Goal: Check status: Check status

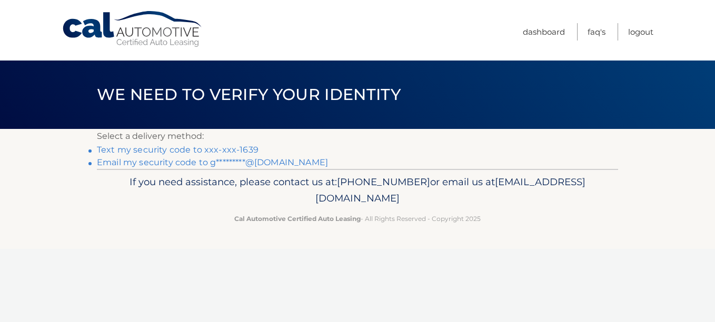
click at [232, 147] on link "Text my security code to xxx-xxx-1639" at bounding box center [178, 150] width 162 height 10
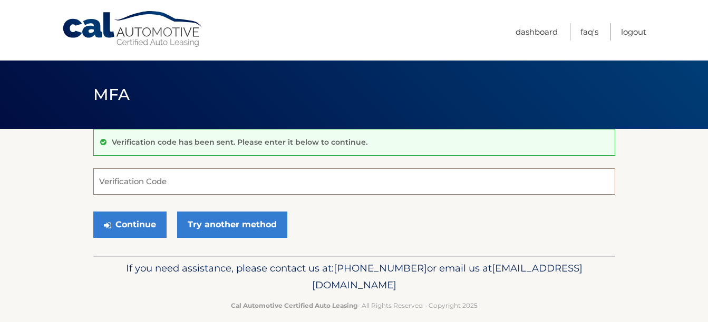
click at [176, 178] on input "Verification Code" at bounding box center [354, 182] width 522 height 26
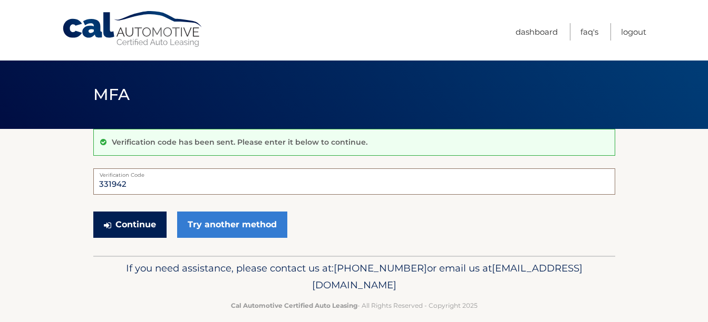
type input "331942"
click at [129, 227] on button "Continue" at bounding box center [129, 225] width 73 height 26
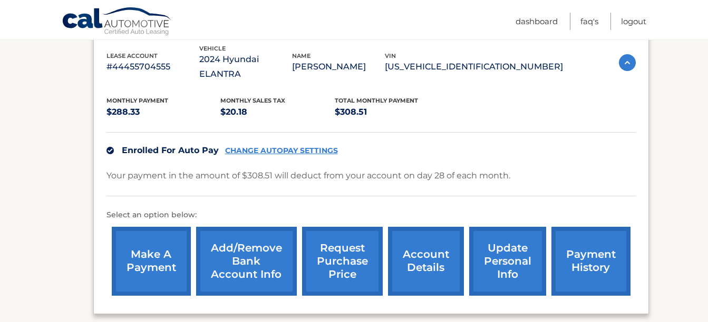
scroll to position [211, 0]
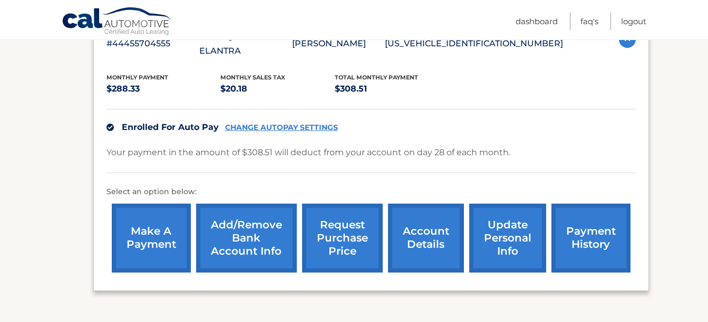
click at [348, 214] on link "request purchase price" at bounding box center [342, 238] width 81 height 69
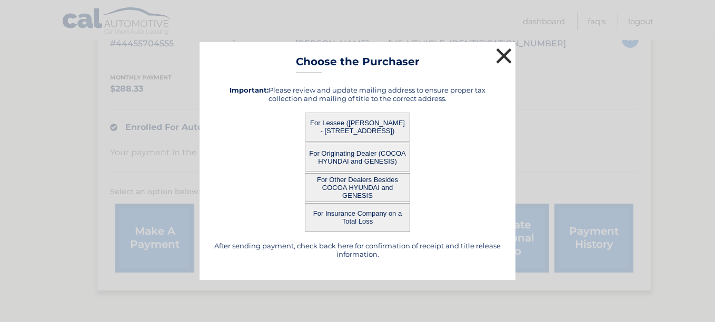
click at [504, 55] on button "×" at bounding box center [504, 55] width 21 height 21
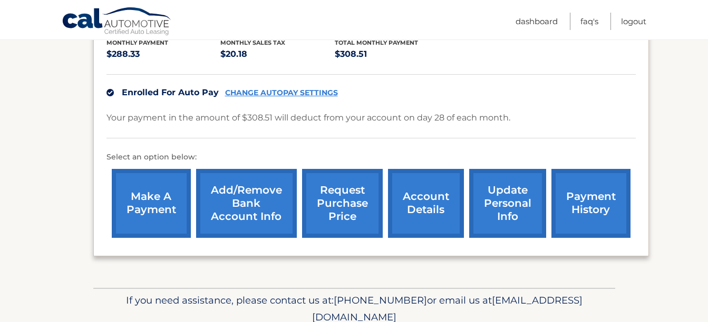
scroll to position [263, 0]
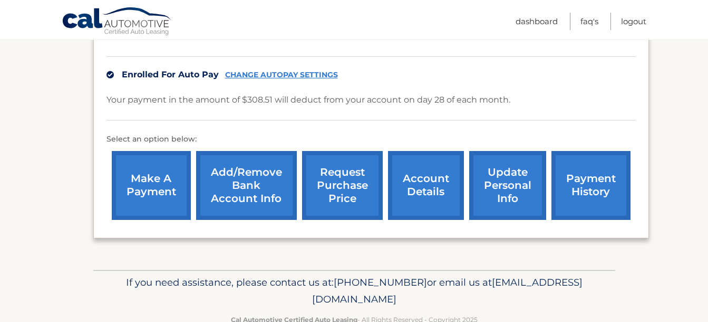
click at [427, 172] on link "account details" at bounding box center [426, 185] width 76 height 69
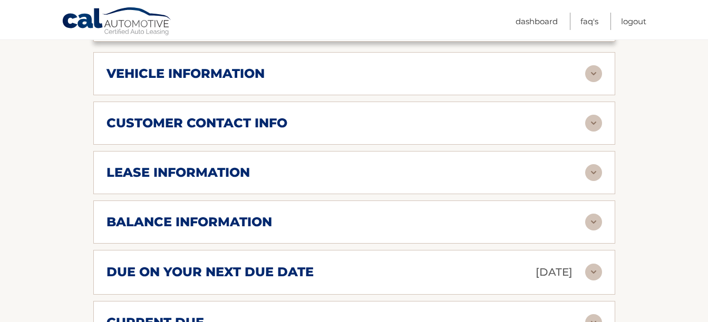
scroll to position [527, 0]
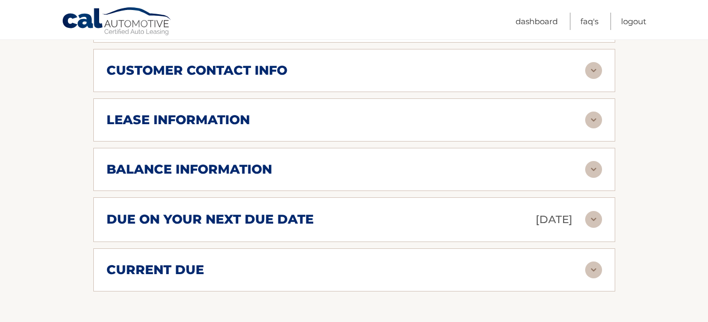
click at [277, 162] on div "balance information" at bounding box center [345, 170] width 478 height 16
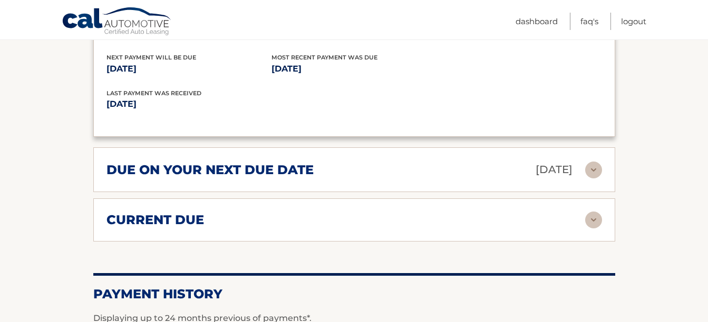
scroll to position [738, 0]
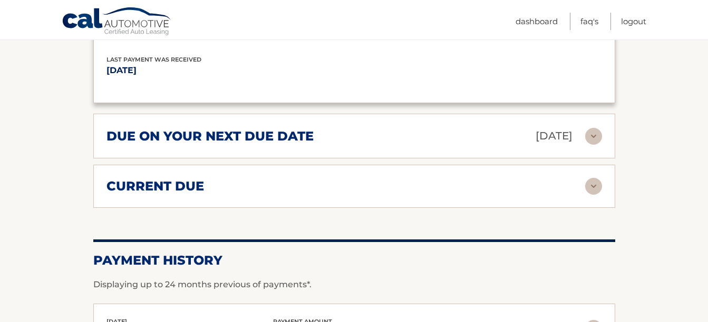
click at [378, 180] on div "current due" at bounding box center [345, 187] width 478 height 16
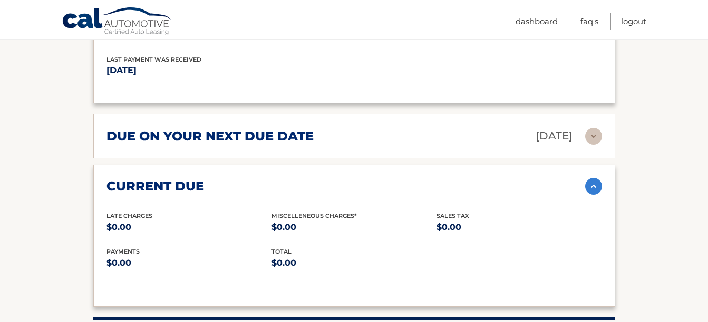
click at [371, 165] on div "current due Late Charges $0.00 Miscelleneous Charges* $0.00 Sales Tax $0.00 pay…" at bounding box center [354, 236] width 522 height 142
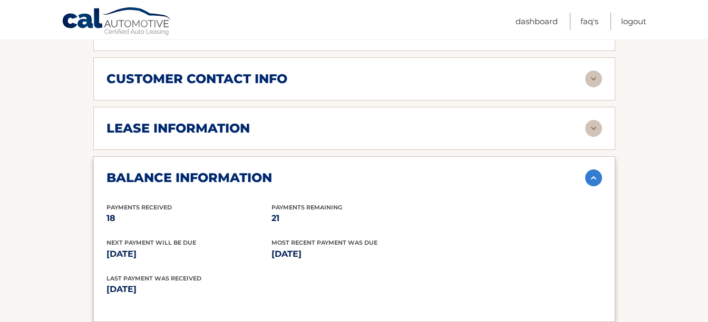
scroll to position [466, 0]
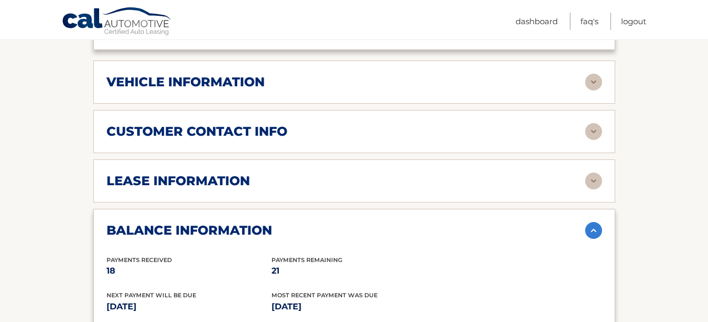
click at [329, 173] on div "lease information" at bounding box center [345, 181] width 478 height 16
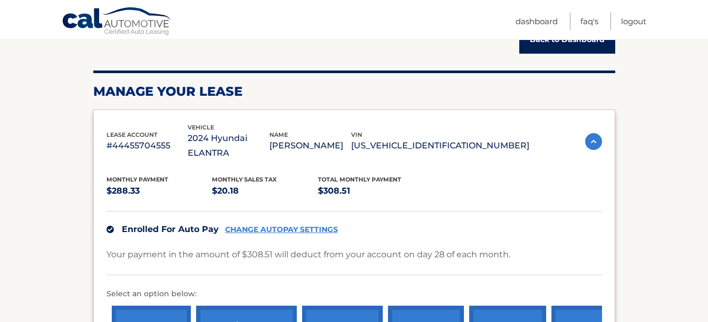
scroll to position [97, 0]
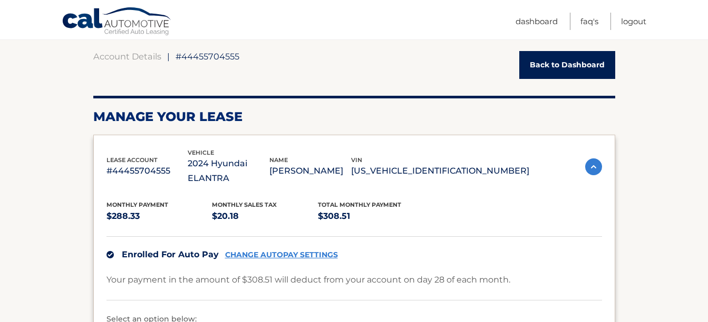
click at [545, 57] on link "Back to Dashboard" at bounding box center [567, 65] width 96 height 28
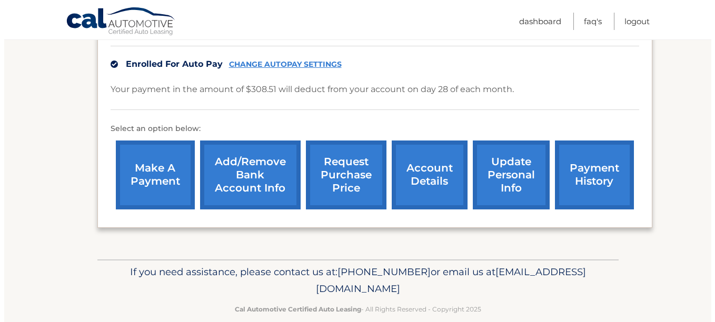
scroll to position [276, 0]
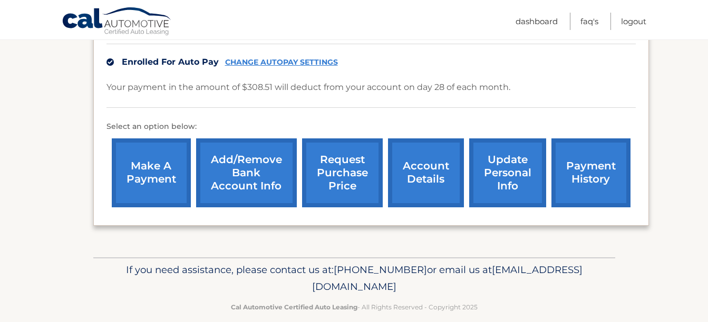
click at [333, 146] on link "request purchase price" at bounding box center [342, 173] width 81 height 69
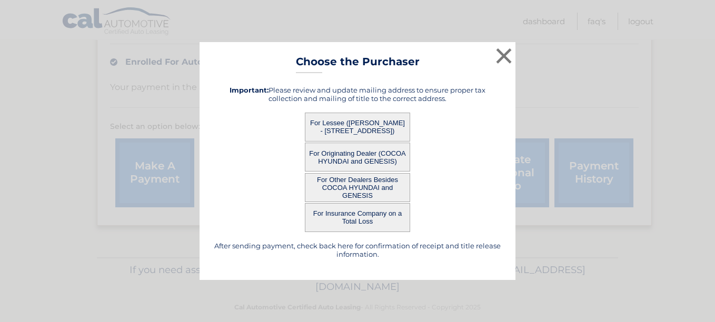
click at [333, 123] on button "For Lessee ([PERSON_NAME] - [STREET_ADDRESS])" at bounding box center [357, 127] width 105 height 29
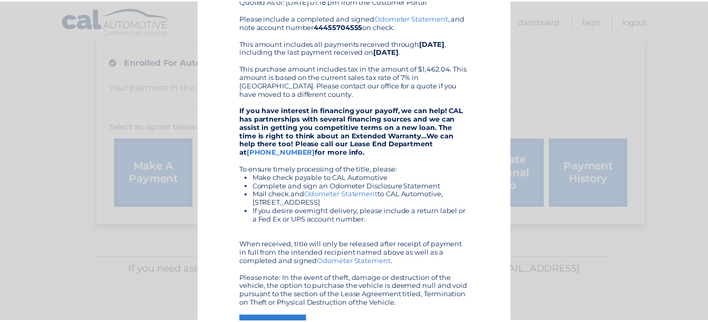
scroll to position [0, 0]
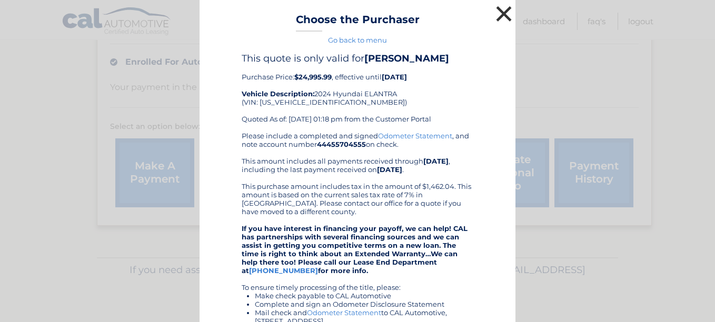
click at [501, 11] on button "×" at bounding box center [504, 13] width 21 height 21
